Goal: Task Accomplishment & Management: Manage account settings

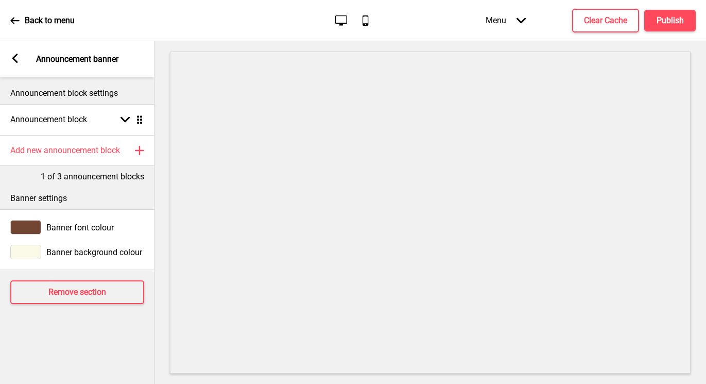
click at [21, 58] on div "Arrow left Announcement banner" at bounding box center [77, 59] width 155 height 36
click at [15, 54] on icon at bounding box center [15, 58] width 6 height 9
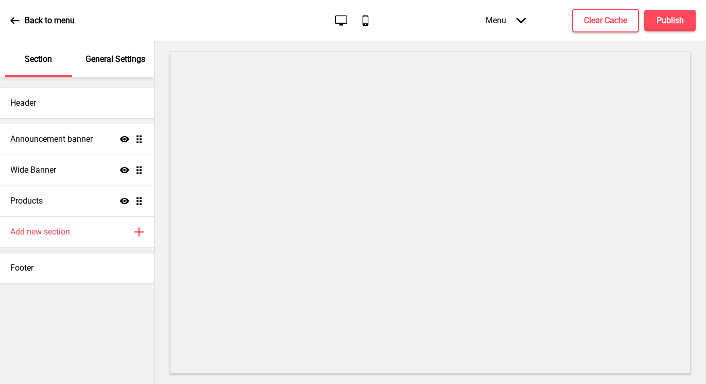
click at [92, 57] on p "General Settings" at bounding box center [116, 59] width 60 height 11
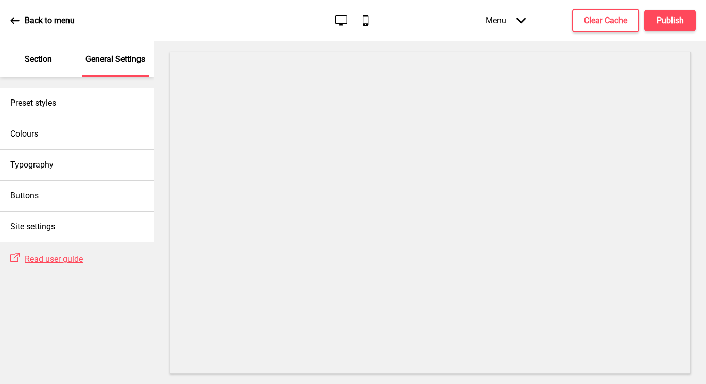
click at [38, 58] on p "Section" at bounding box center [38, 59] width 27 height 11
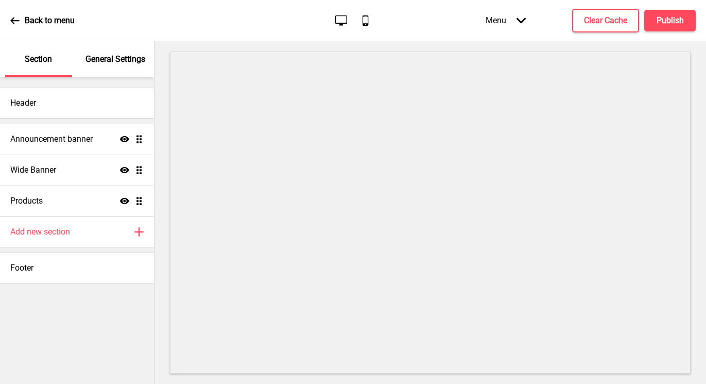
click at [25, 17] on p "Back to menu" at bounding box center [50, 20] width 50 height 11
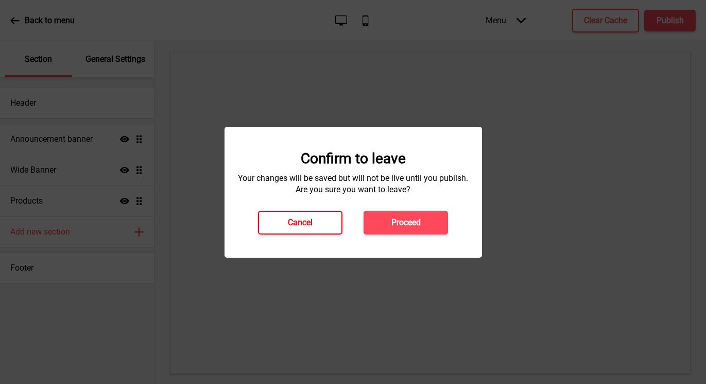
click at [315, 222] on button "Cancel" at bounding box center [300, 223] width 84 height 24
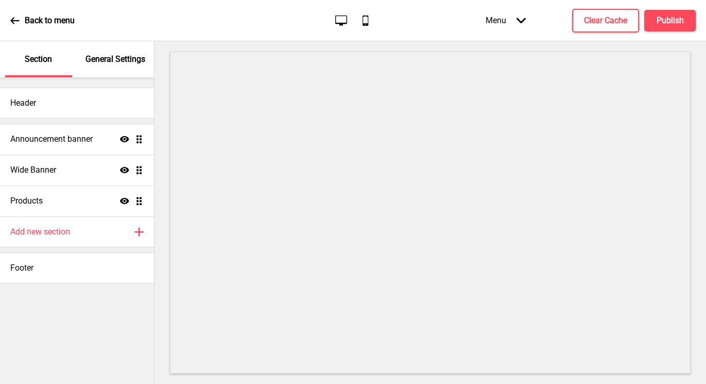
click at [46, 63] on p "Section" at bounding box center [38, 59] width 27 height 11
click at [128, 57] on p "General Settings" at bounding box center [116, 59] width 60 height 11
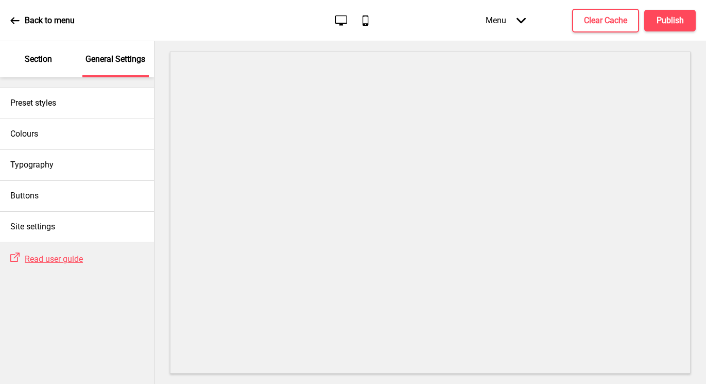
click at [52, 66] on div "Section" at bounding box center [38, 59] width 67 height 36
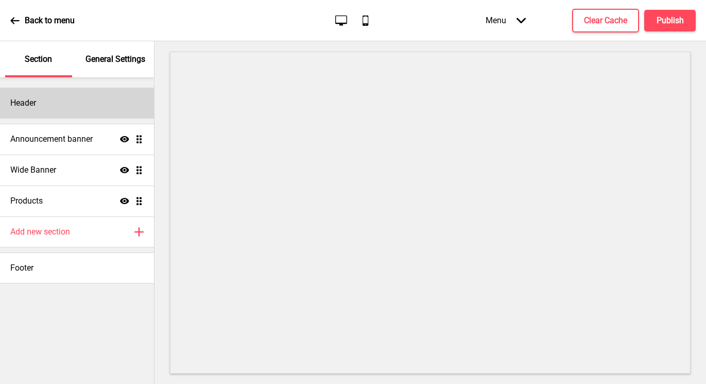
click at [53, 96] on div "Header" at bounding box center [77, 103] width 154 height 31
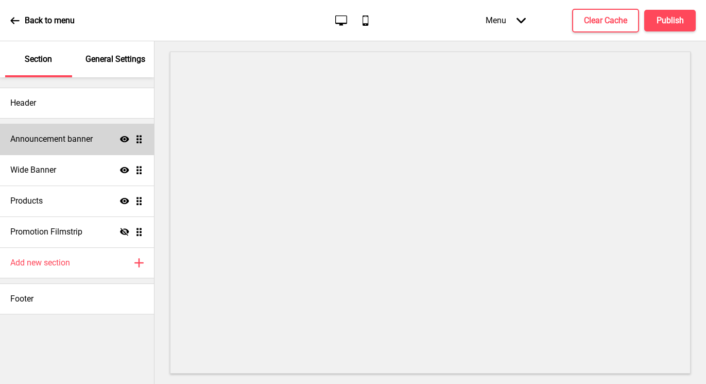
click at [77, 139] on h4 "Announcement banner" at bounding box center [51, 138] width 82 height 11
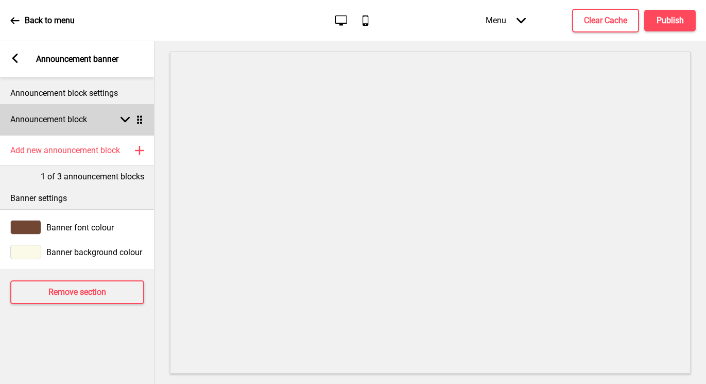
click at [129, 119] on rect at bounding box center [125, 119] width 9 height 9
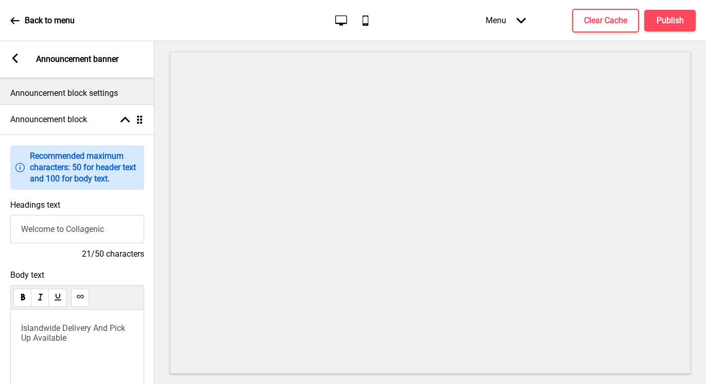
click at [12, 57] on rect at bounding box center [14, 58] width 9 height 9
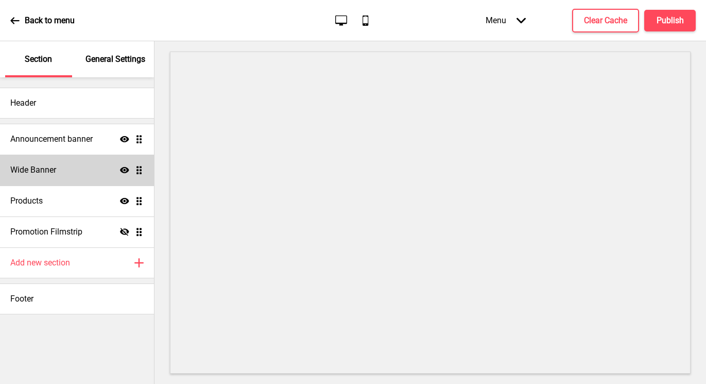
click at [38, 173] on h4 "Wide Banner" at bounding box center [33, 169] width 46 height 11
select select "large"
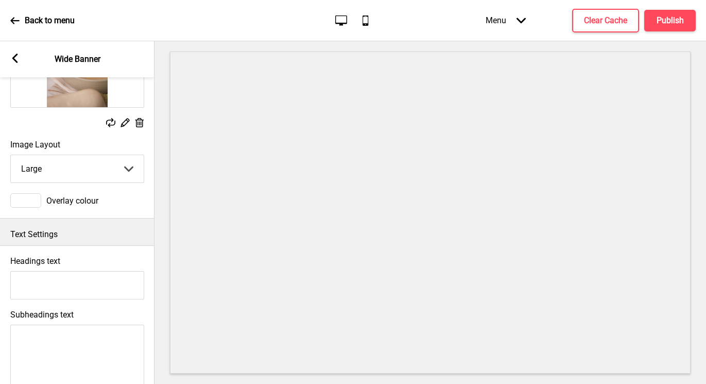
scroll to position [101, 0]
click at [44, 279] on input "Headings text" at bounding box center [77, 284] width 134 height 28
drag, startPoint x: 73, startPoint y: 285, endPoint x: -9, endPoint y: 284, distance: 82.4
click at [0, 284] on html "Back to menu Desktop Mobile Menu Arrow down Product Page Store Information Chec…" at bounding box center [353, 192] width 706 height 384
type input "E"
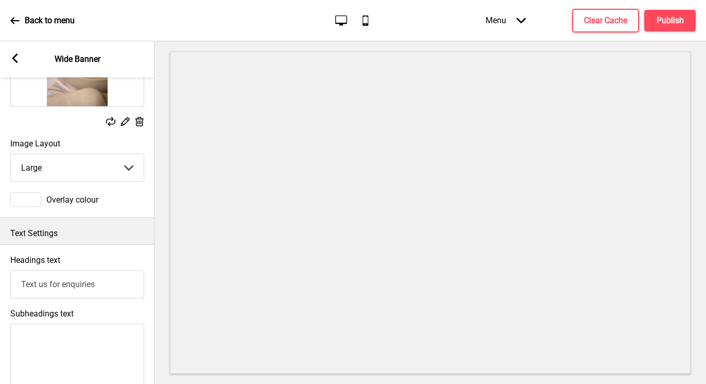
scroll to position [323, 0]
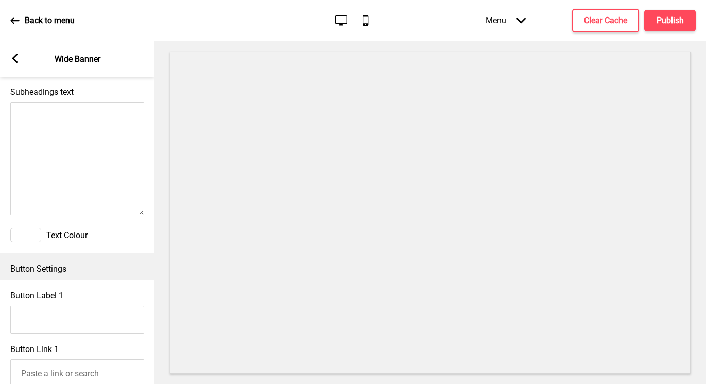
type input "Text us for enquiries"
click at [43, 232] on div "Text Colour" at bounding box center [77, 235] width 134 height 14
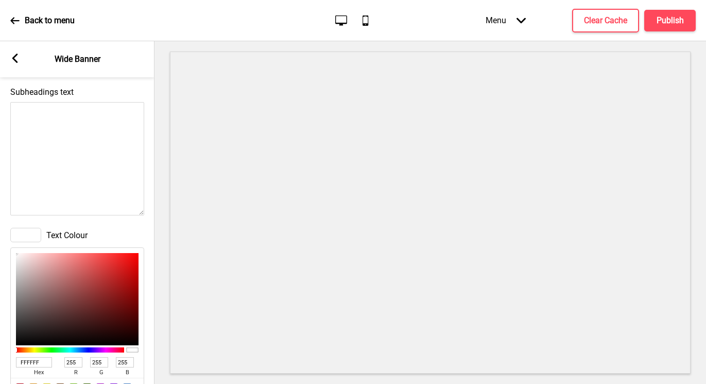
click at [43, 232] on div "Text Colour" at bounding box center [77, 235] width 134 height 14
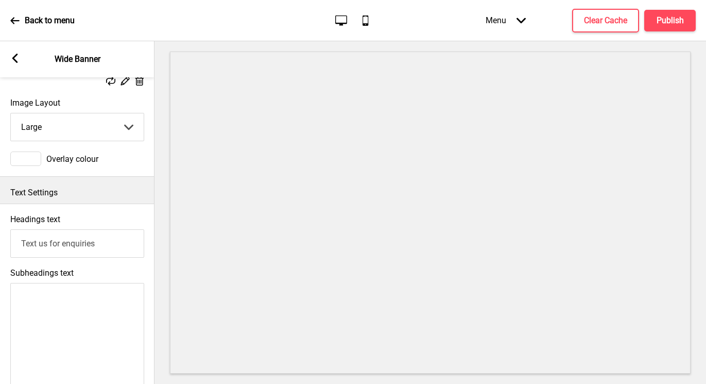
scroll to position [47, 0]
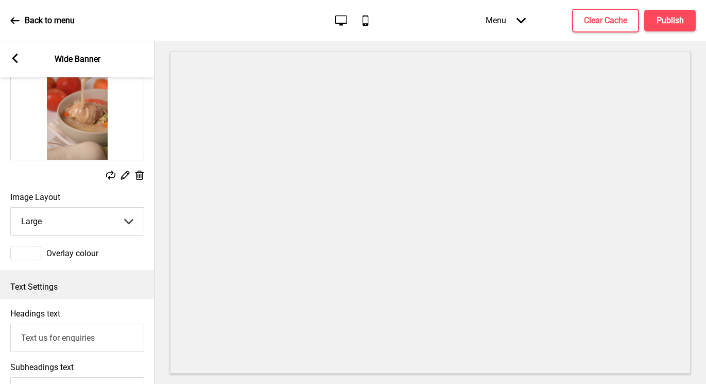
click at [42, 253] on div "Overlay colour" at bounding box center [77, 253] width 134 height 14
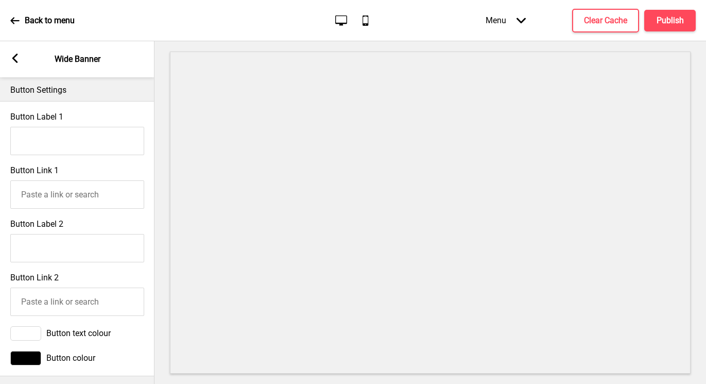
scroll to position [677, 0]
click at [116, 145] on input "Button Label 1" at bounding box center [77, 140] width 134 height 28
type input "Test"
drag, startPoint x: 60, startPoint y: 136, endPoint x: -9, endPoint y: 136, distance: 69.6
click at [0, 136] on html "Back to menu Desktop Mobile Menu Arrow down Product Page Store Information Chec…" at bounding box center [353, 192] width 706 height 384
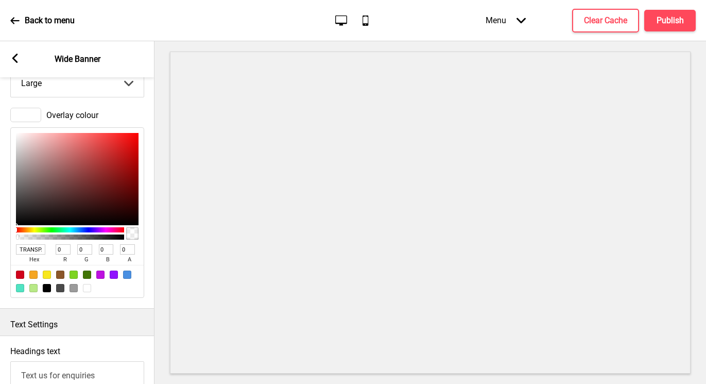
scroll to position [130, 0]
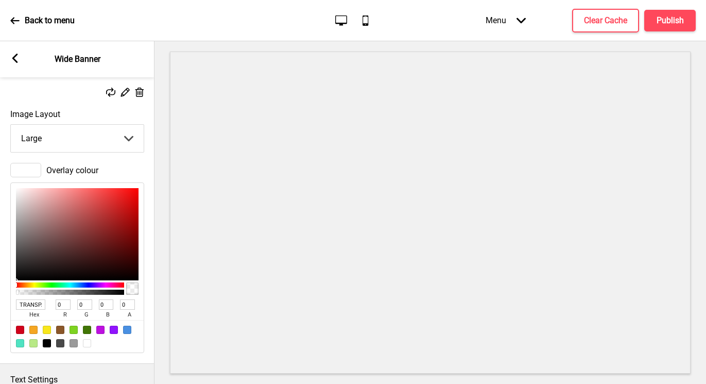
click at [91, 140] on select "Small Medium Large" at bounding box center [77, 138] width 133 height 27
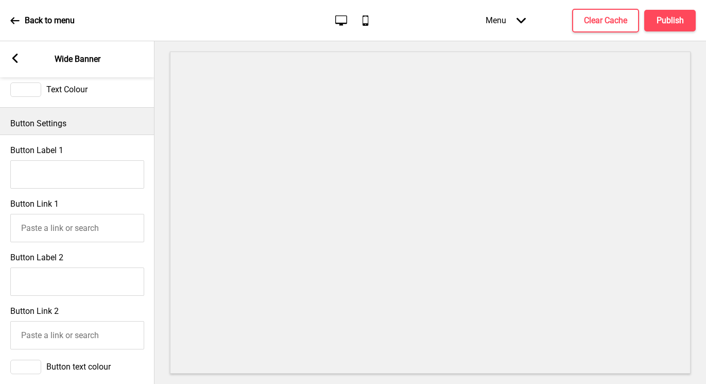
scroll to position [732, 0]
